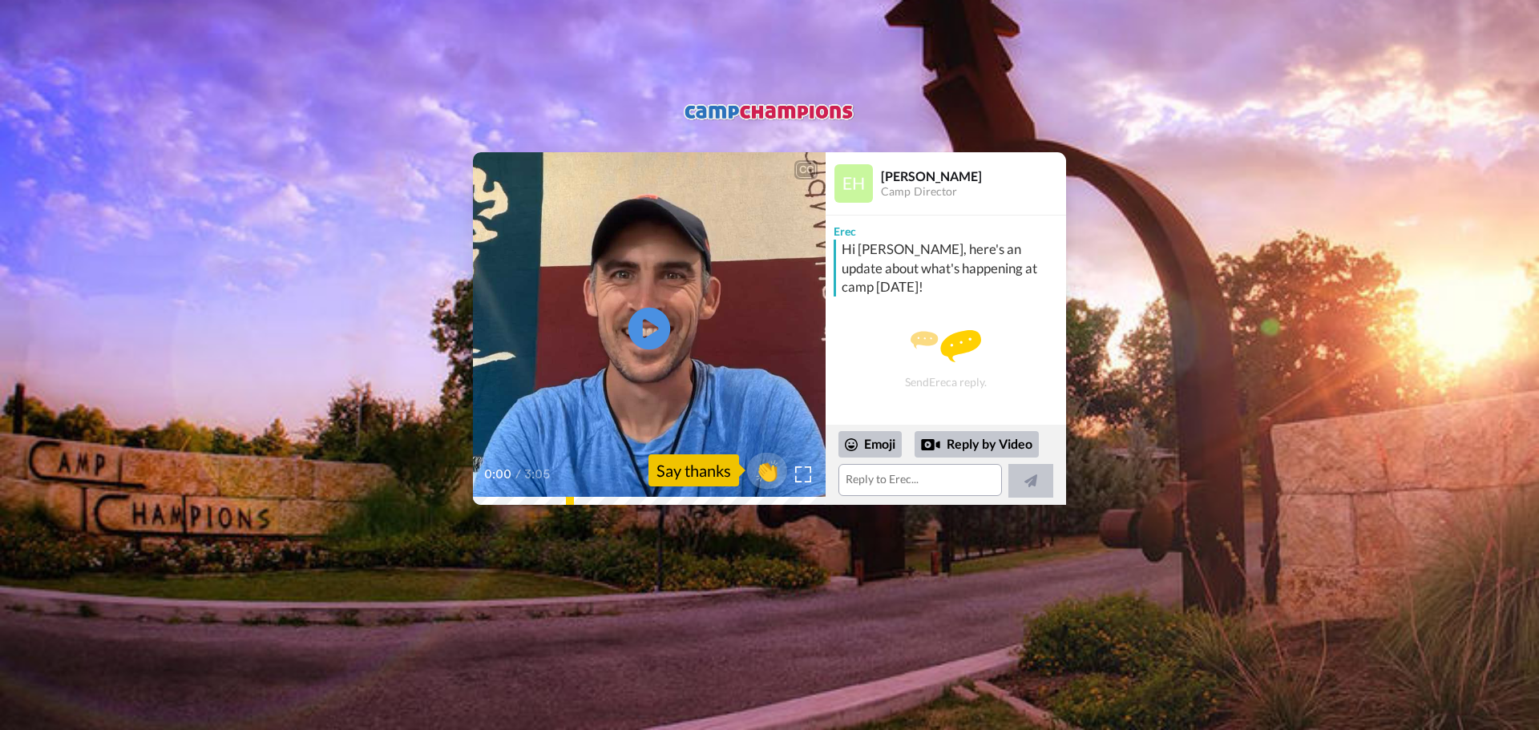
click at [660, 329] on icon at bounding box center [649, 328] width 42 height 42
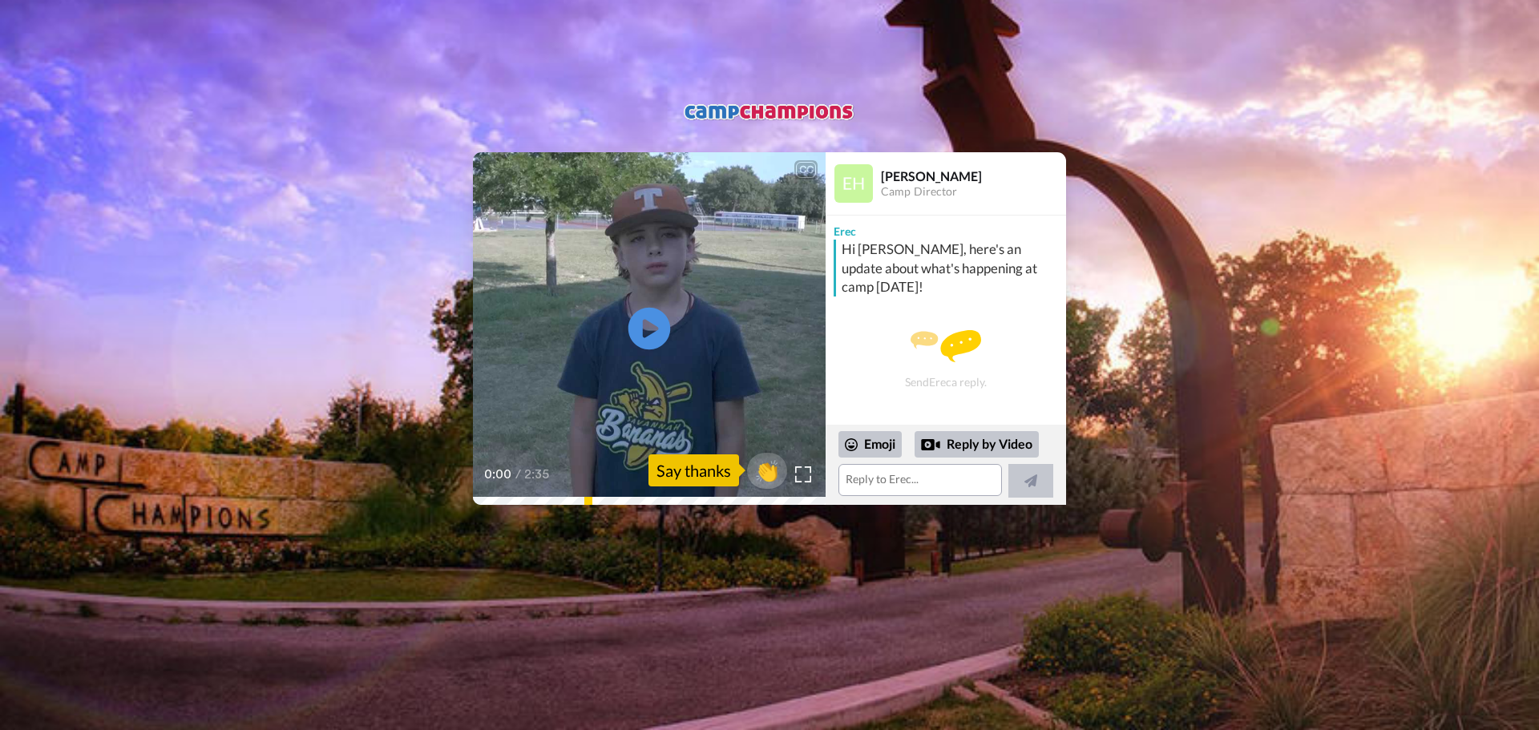
click at [651, 331] on icon "Play/Pause" at bounding box center [649, 328] width 42 height 76
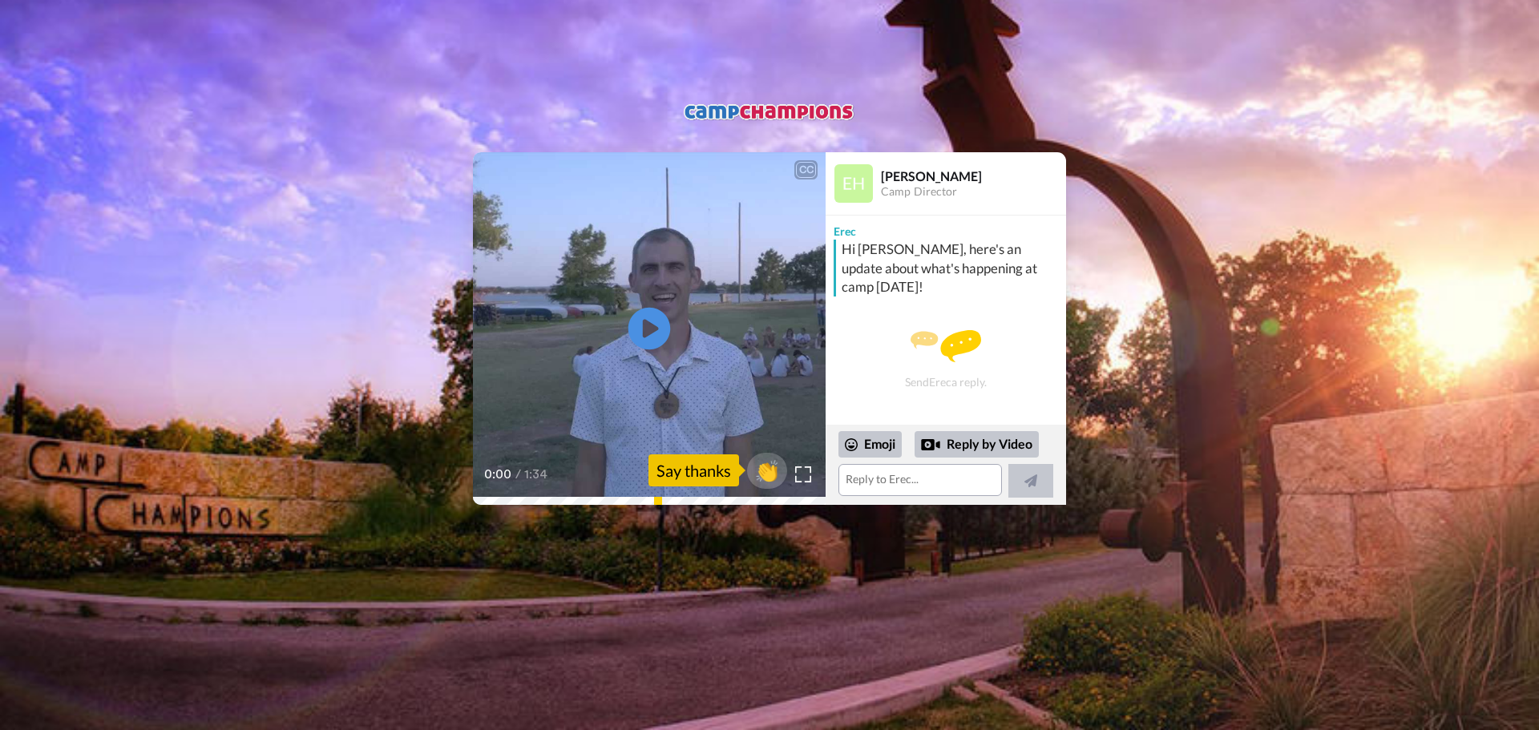
click at [647, 322] on icon "Play/Pause" at bounding box center [649, 328] width 42 height 76
